Goal: Transaction & Acquisition: Purchase product/service

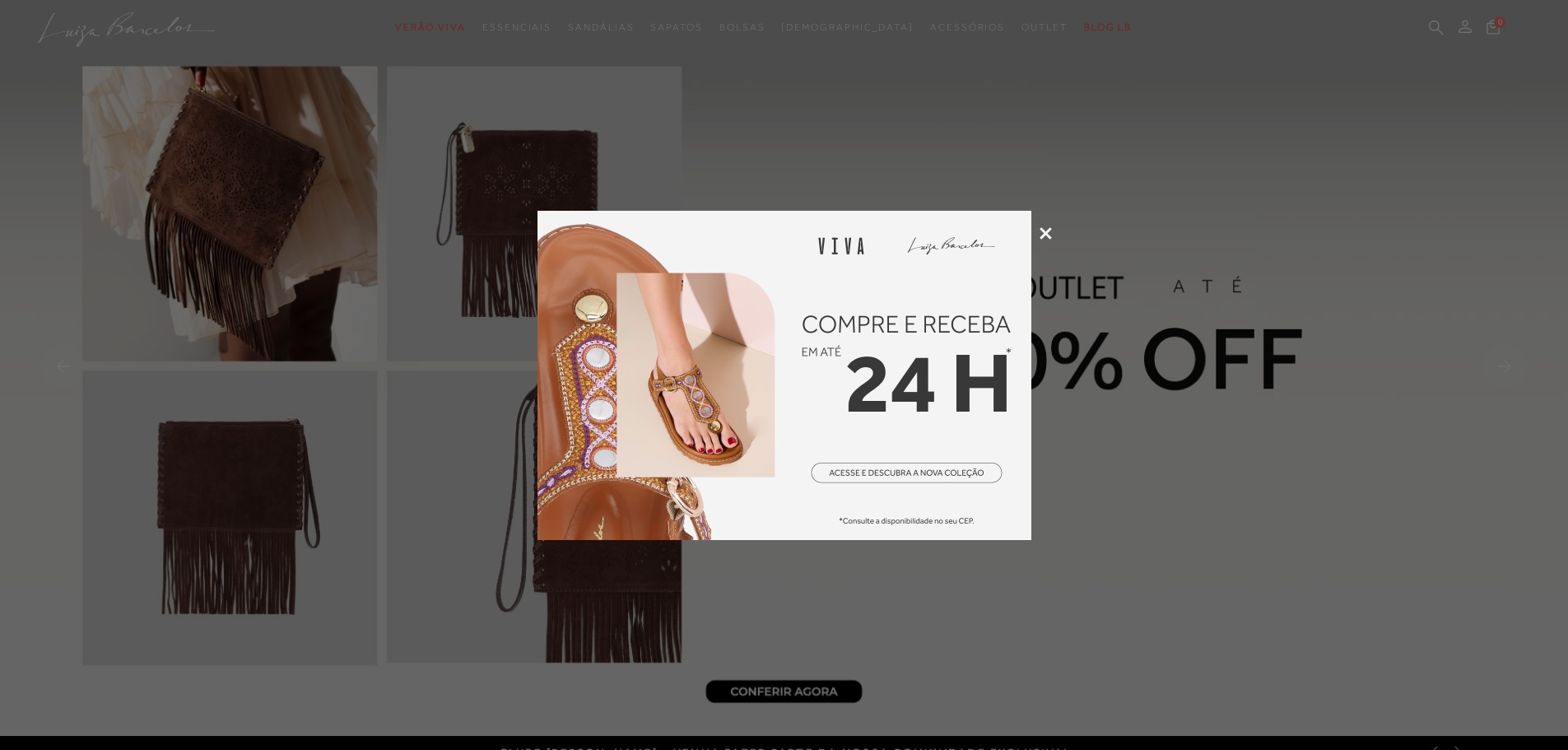
click at [1046, 233] on icon at bounding box center [1045, 233] width 12 height 12
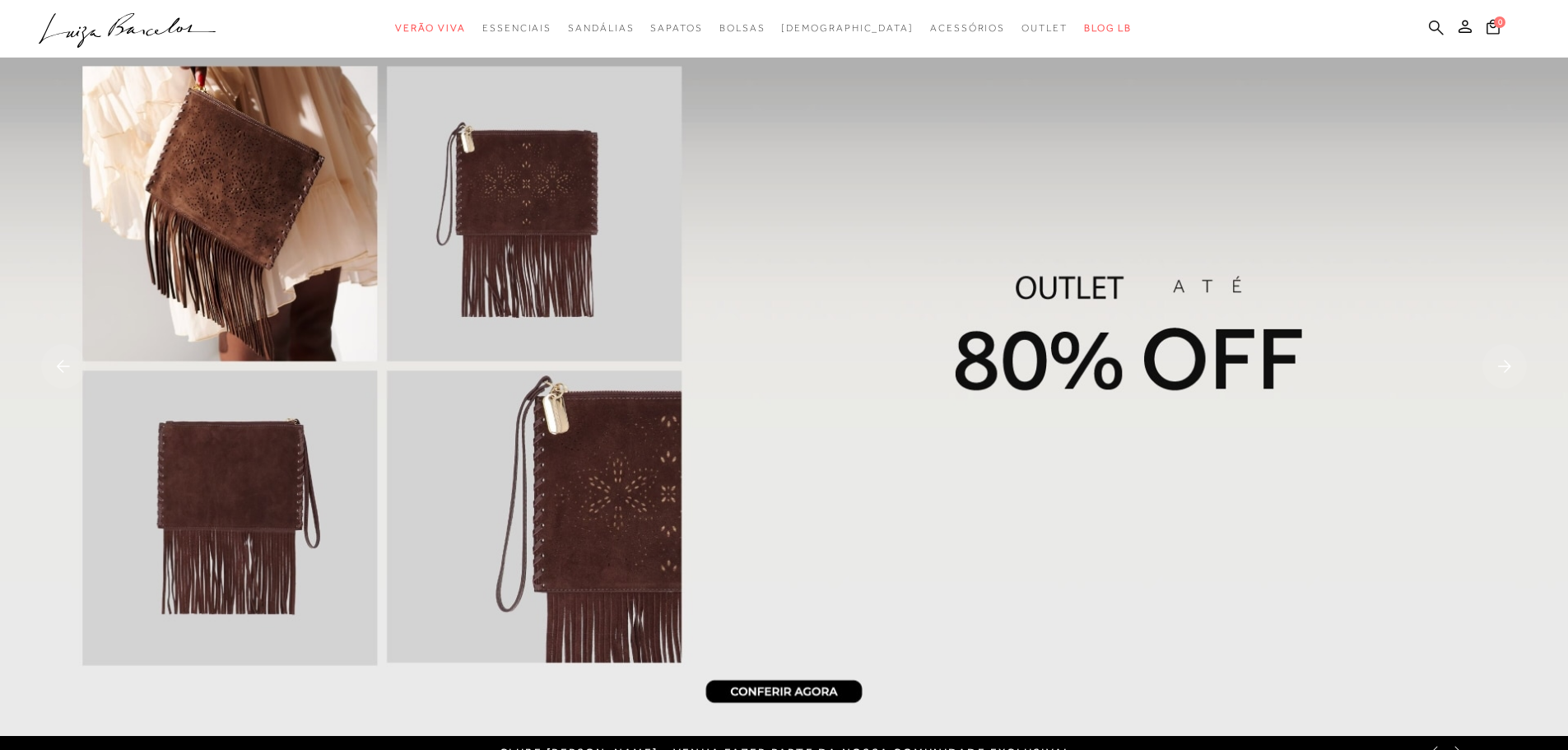
click at [1437, 27] on icon at bounding box center [1436, 27] width 15 height 16
click at [1434, 31] on icon at bounding box center [1436, 27] width 15 height 15
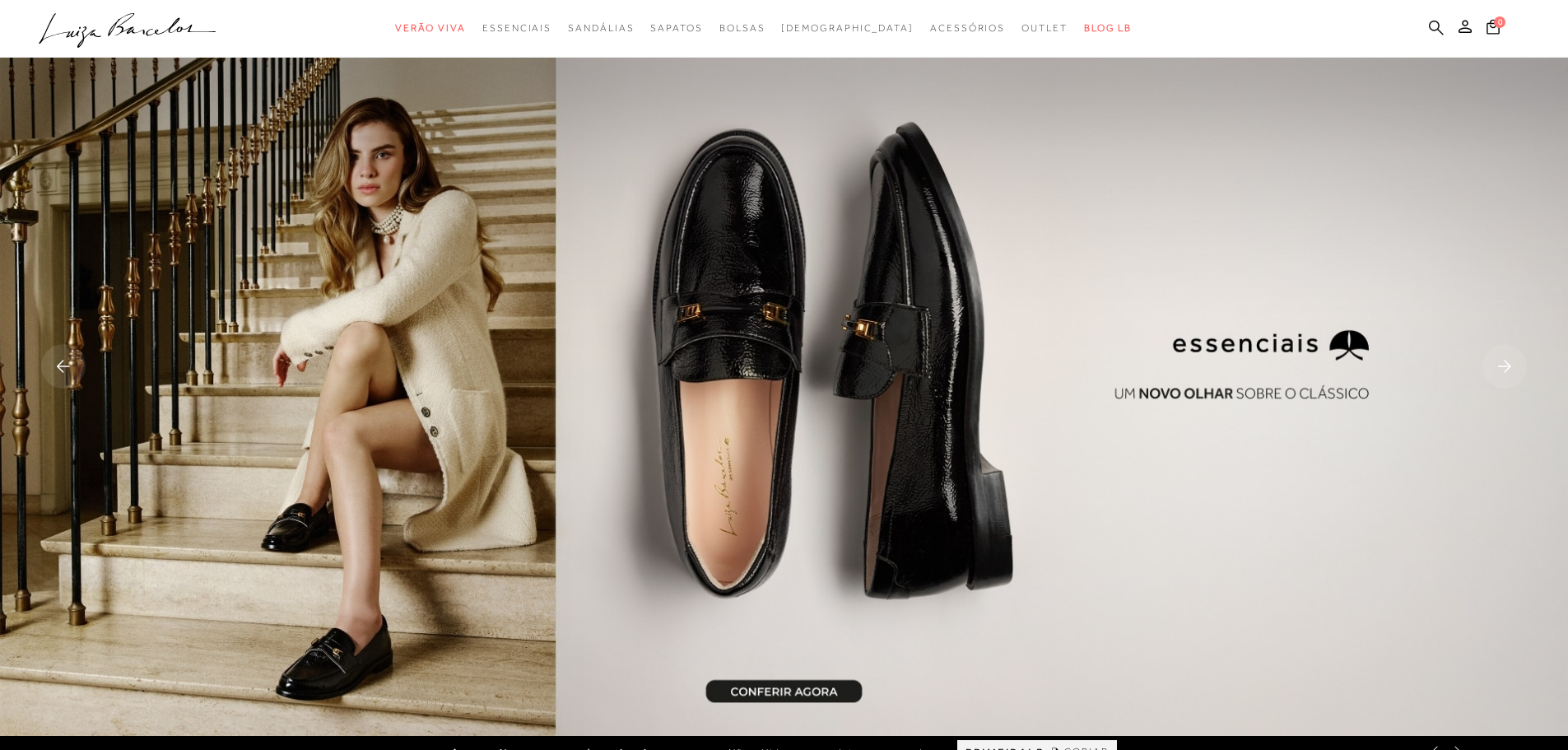
click at [1431, 26] on icon at bounding box center [1436, 27] width 15 height 16
click at [1430, 26] on icon at bounding box center [1436, 27] width 15 height 15
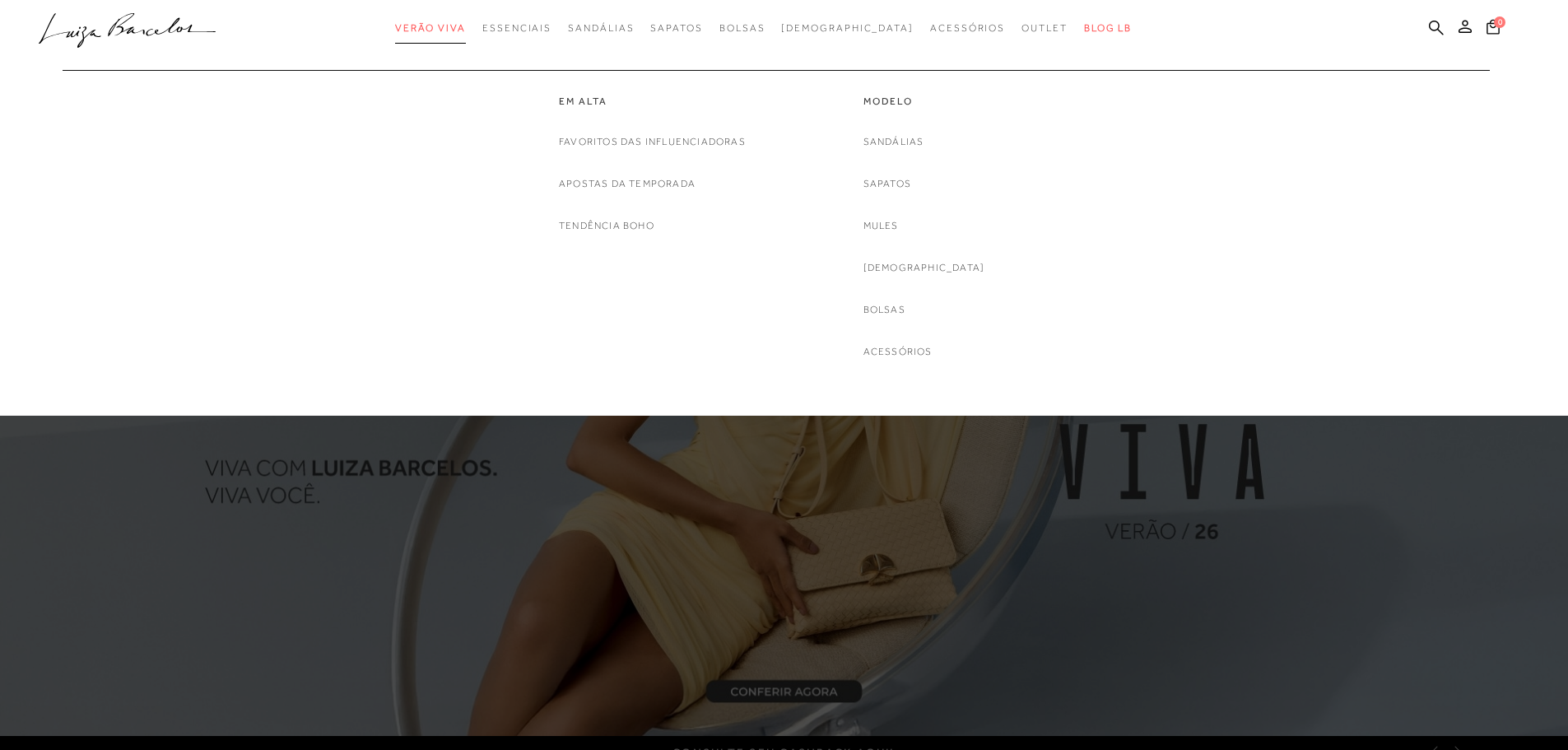
click at [449, 25] on span "Verão Viva" at bounding box center [430, 28] width 71 height 11
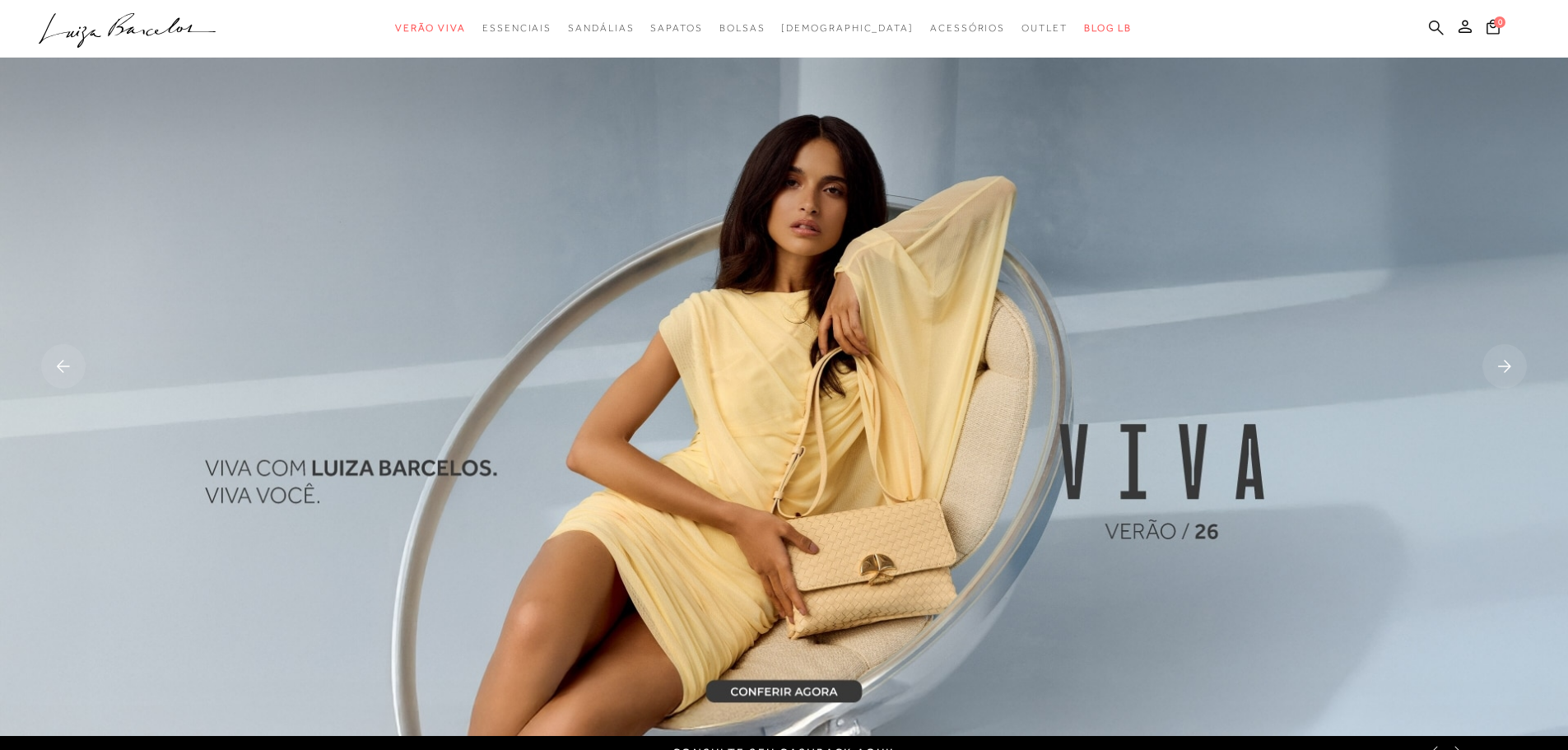
click at [1437, 30] on icon at bounding box center [1436, 27] width 15 height 15
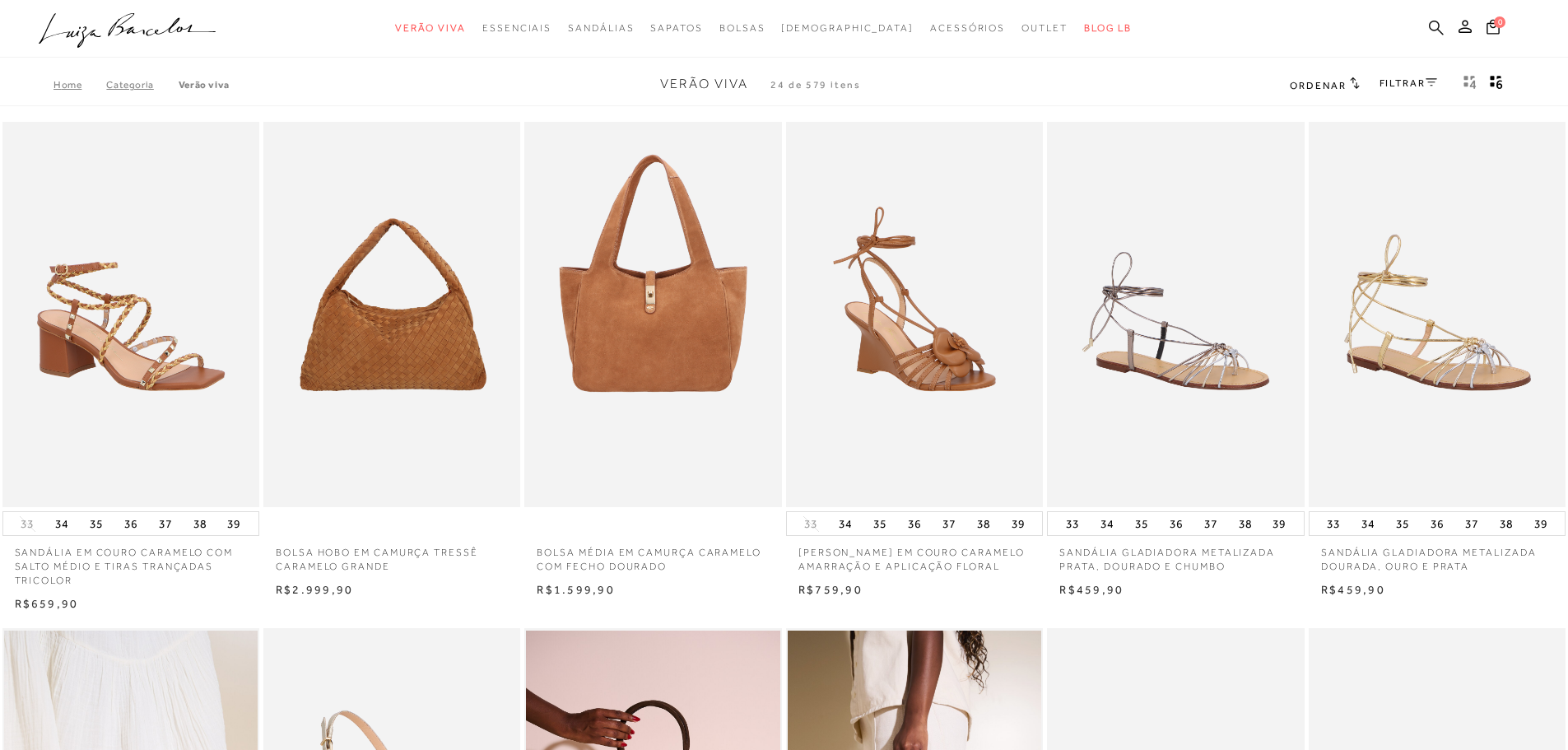
drag, startPoint x: 0, startPoint y: 0, endPoint x: 1437, endPoint y: 31, distance: 1437.3
click at [1437, 31] on icon at bounding box center [1436, 27] width 15 height 16
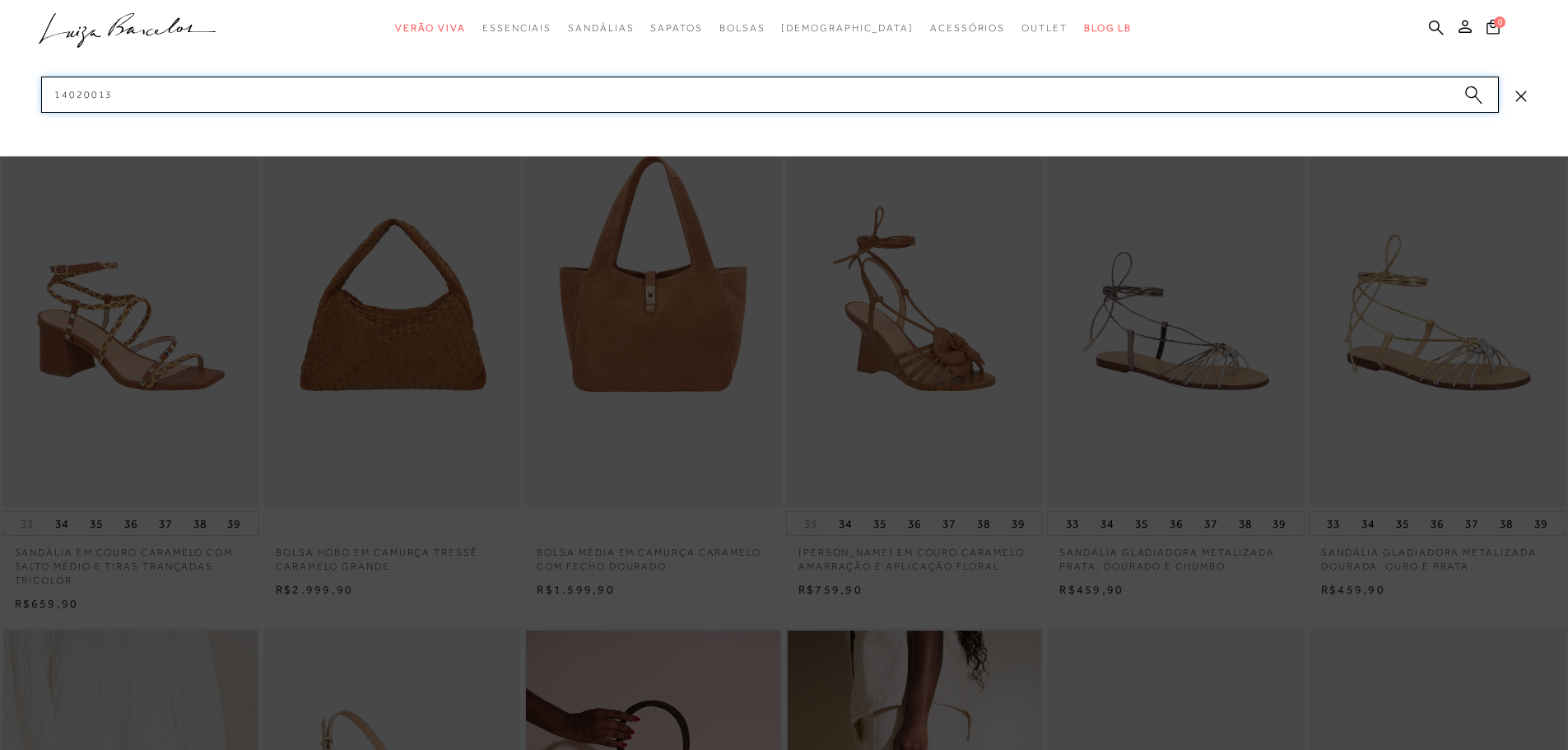
drag, startPoint x: 181, startPoint y: 91, endPoint x: 0, endPoint y: 91, distance: 181.0
click at [0, 62] on div "categoryHeader .a{fill-rule:evenodd;} Verão Viva Mules" at bounding box center [784, 31] width 1568 height 62
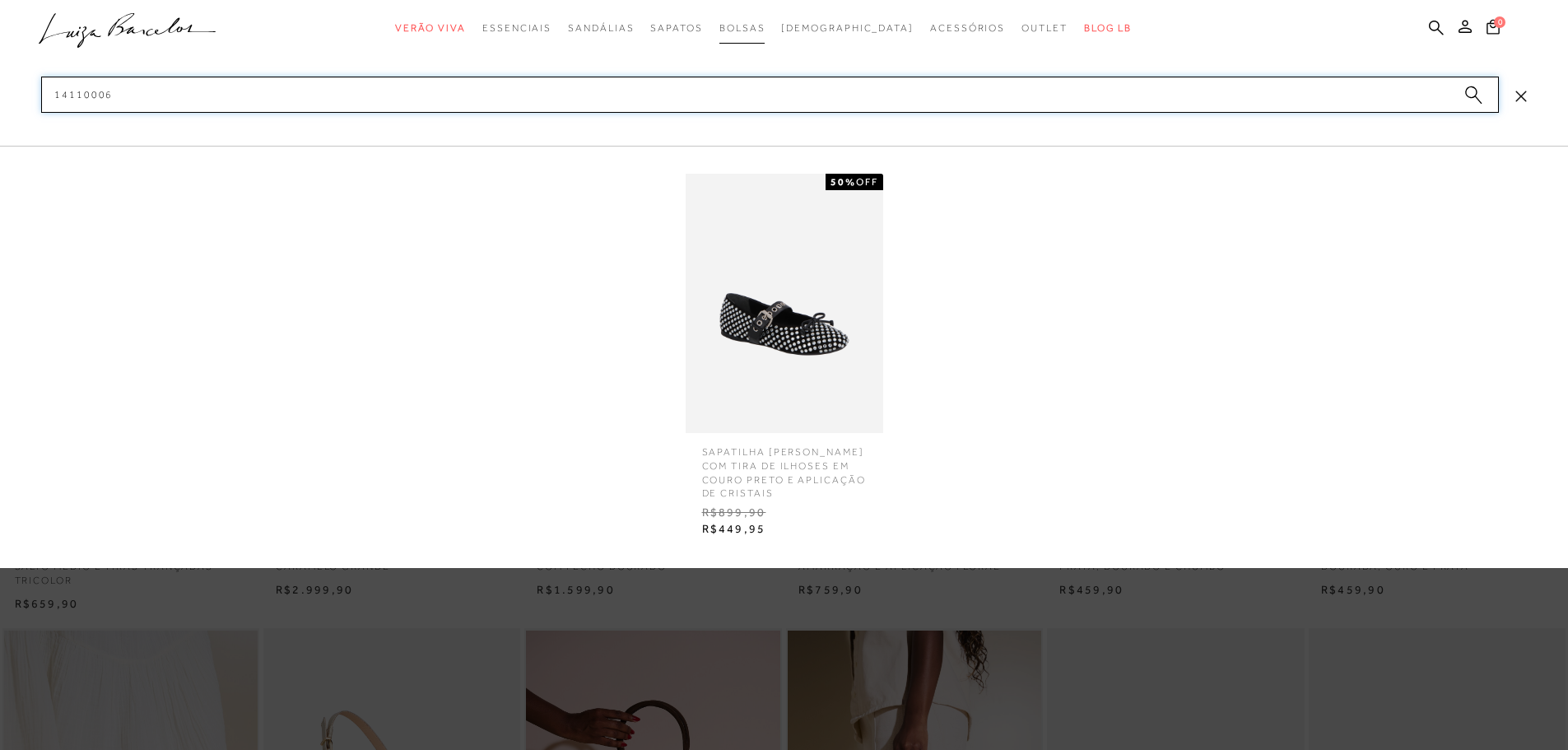
type input "14110006"
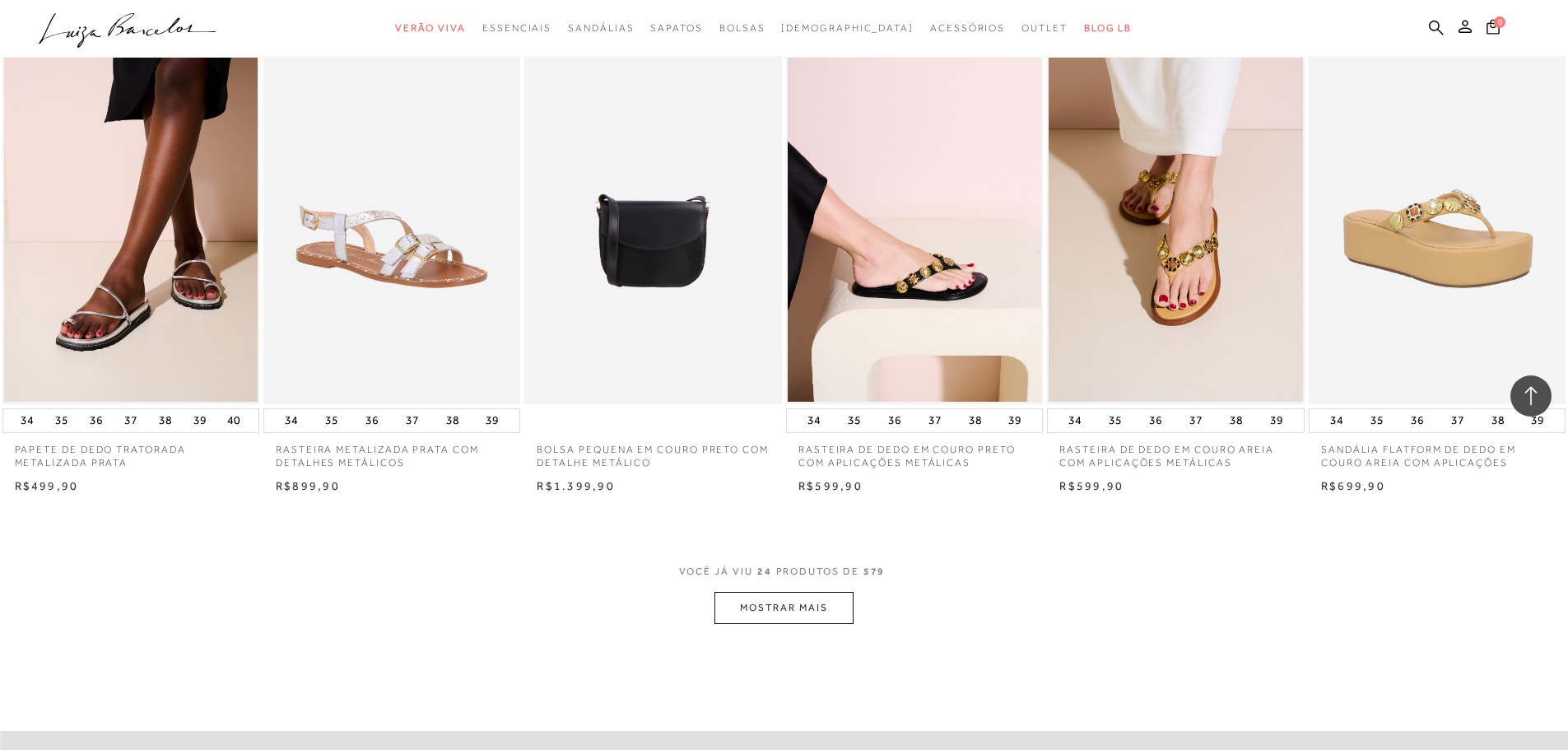
scroll to position [1646, 0]
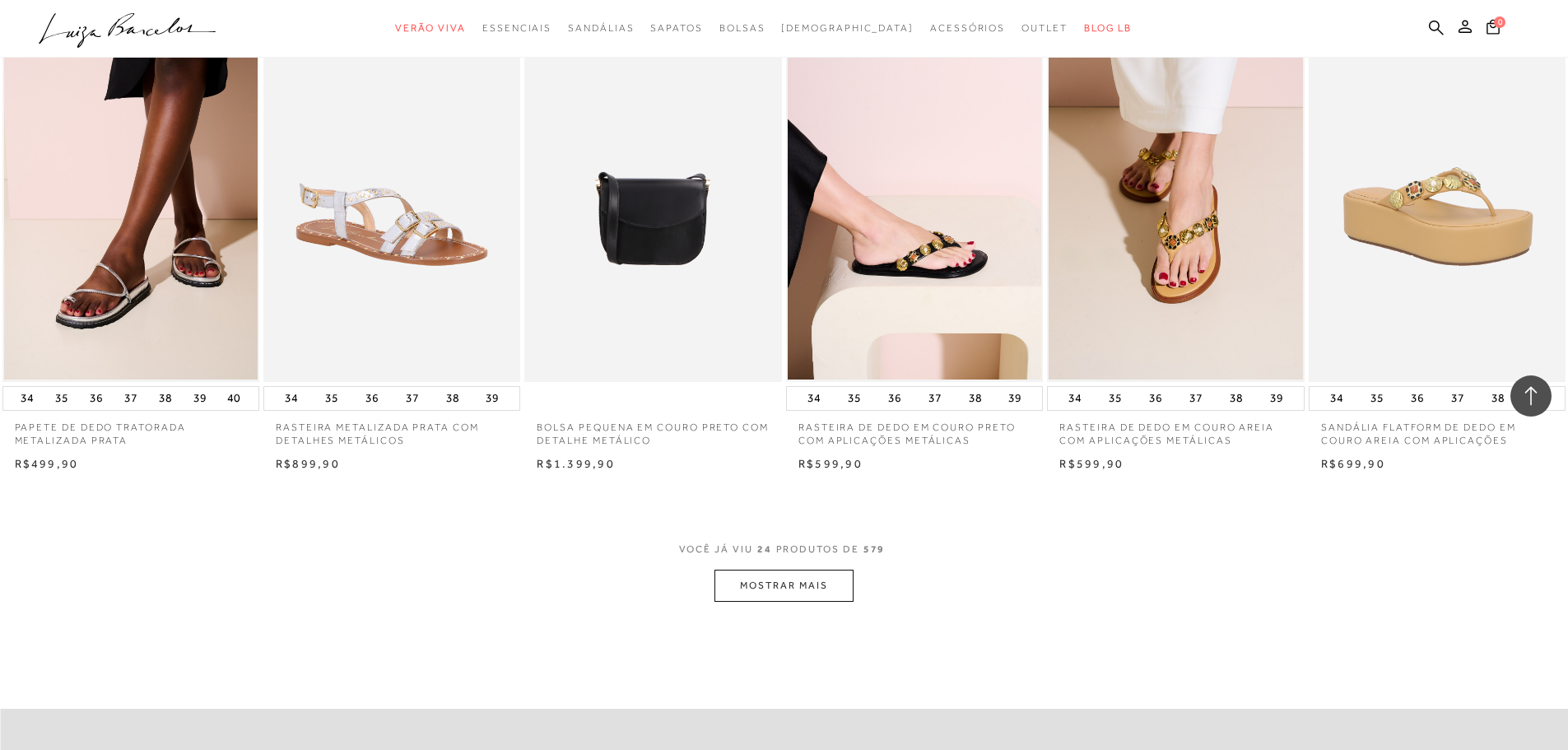
click at [779, 596] on button "MOSTRAR MAIS" at bounding box center [784, 585] width 139 height 32
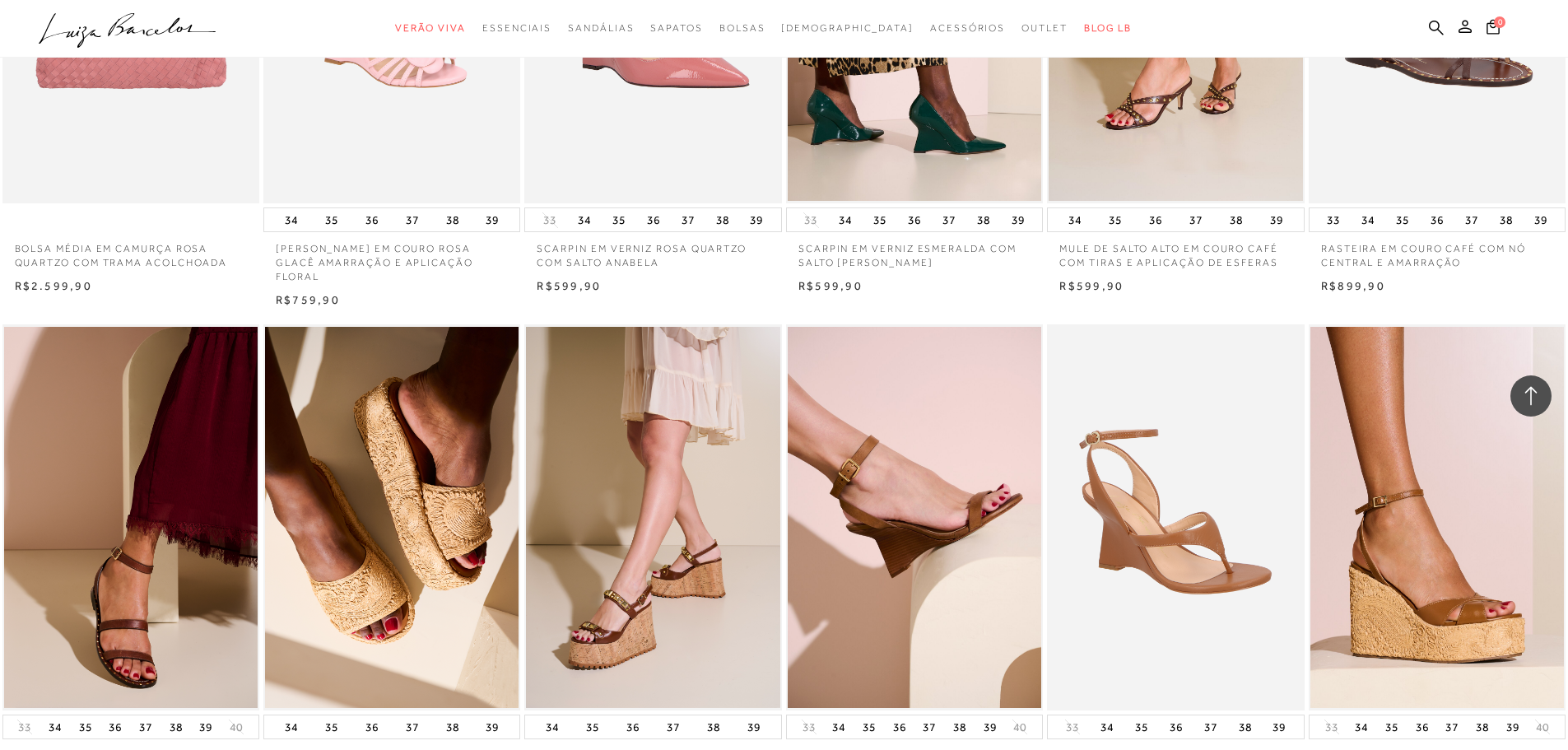
scroll to position [2551, 0]
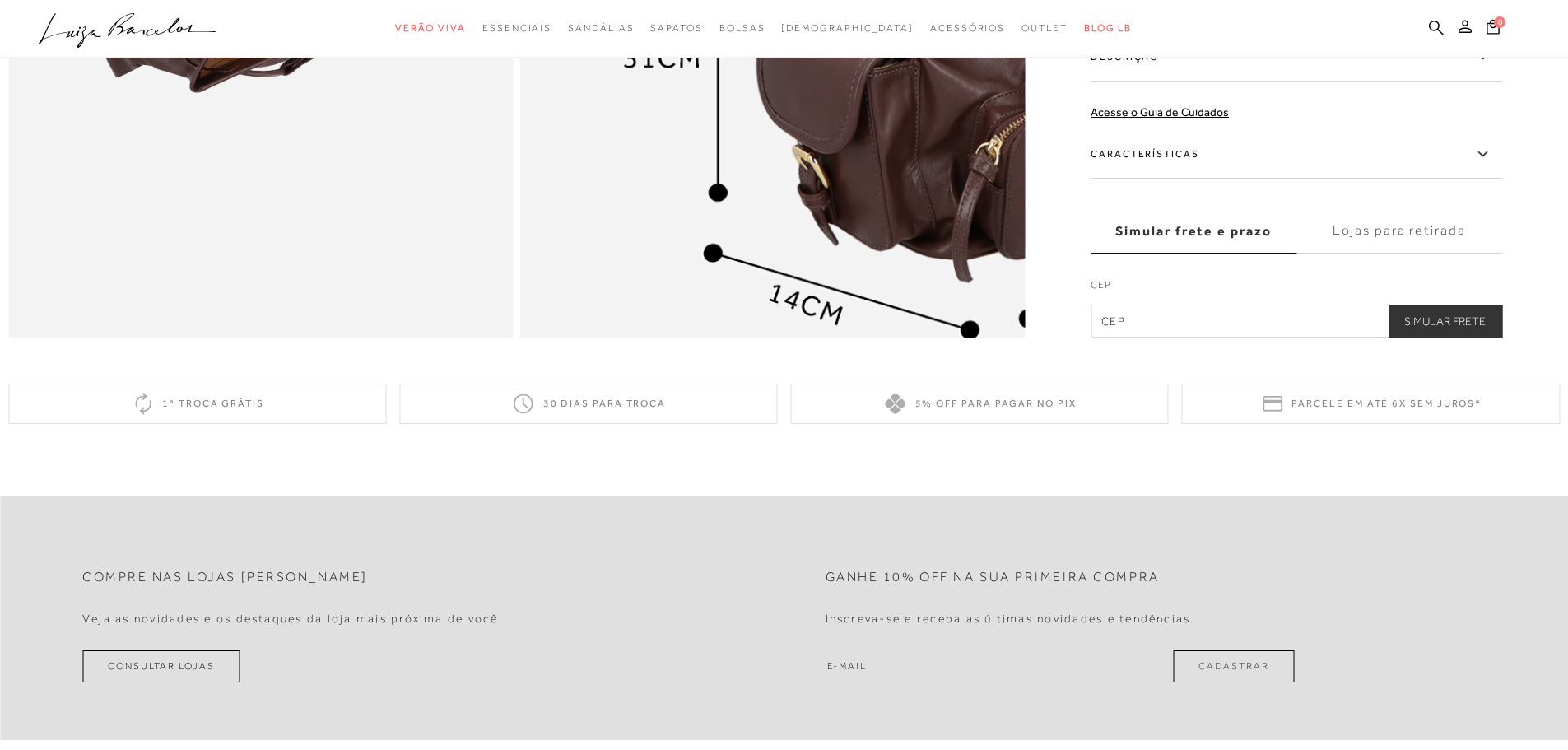
scroll to position [1810, 0]
